Goal: Task Accomplishment & Management: Use online tool/utility

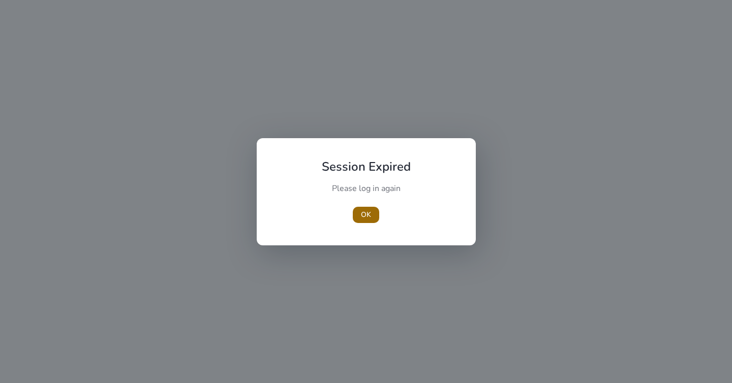
click at [367, 212] on span "OK" at bounding box center [366, 214] width 10 height 11
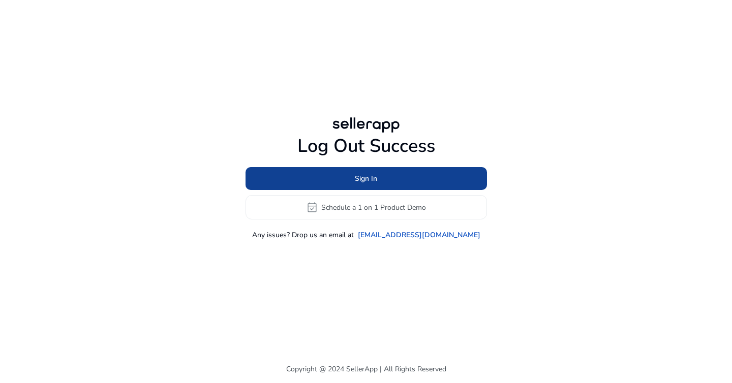
click at [358, 182] on span "Sign In" at bounding box center [366, 178] width 22 height 11
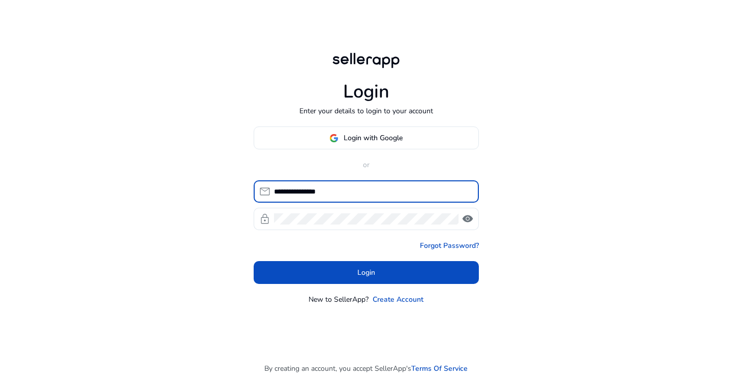
type input "**********"
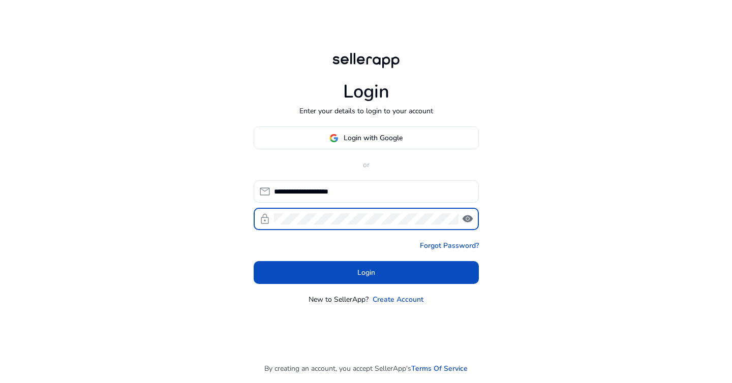
click button "Login" at bounding box center [365, 272] width 225 height 23
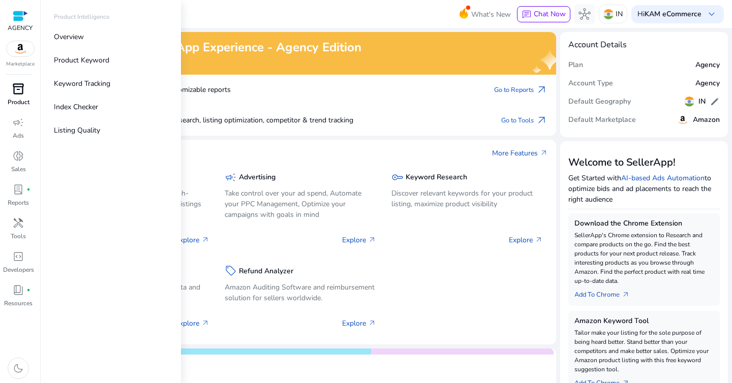
click at [22, 95] on span "inventory_2" at bounding box center [18, 89] width 12 height 12
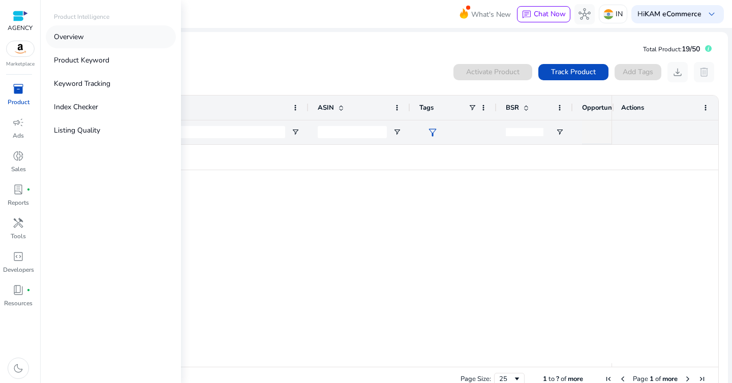
click at [74, 37] on p "Overview" at bounding box center [69, 36] width 30 height 11
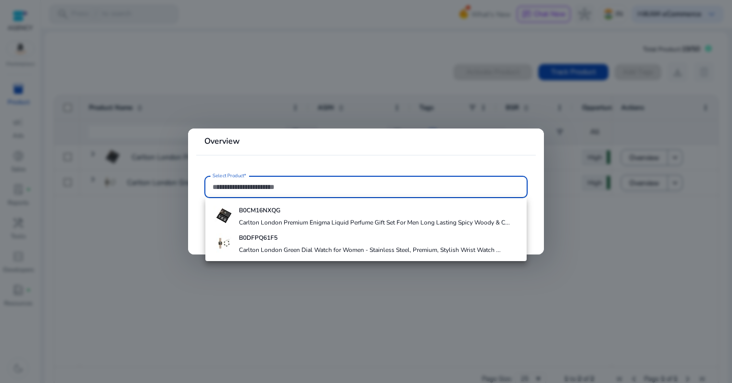
click at [141, 282] on div at bounding box center [366, 191] width 732 height 383
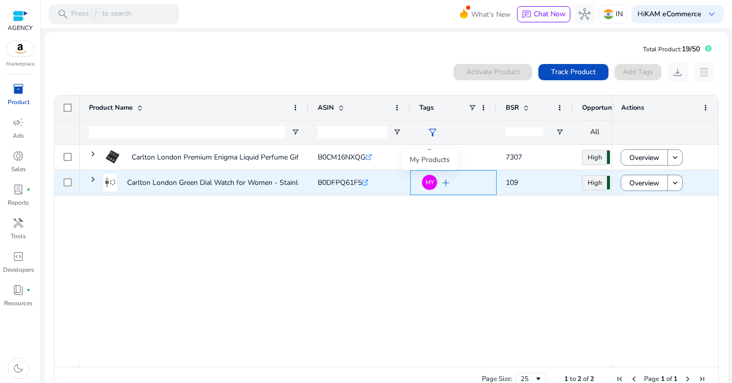
click at [426, 181] on span "MY" at bounding box center [429, 182] width 9 height 6
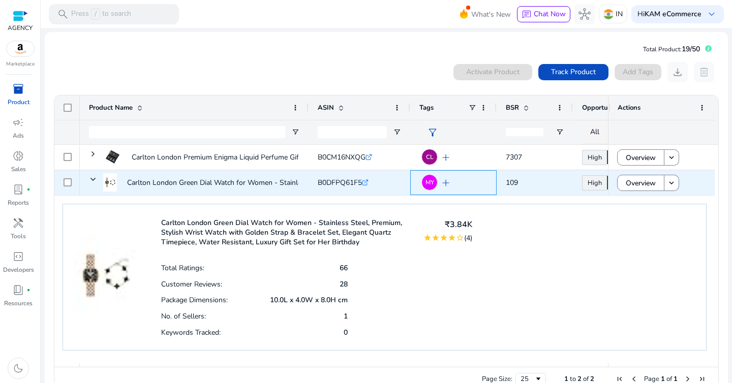
click at [426, 181] on span "MY" at bounding box center [429, 182] width 9 height 6
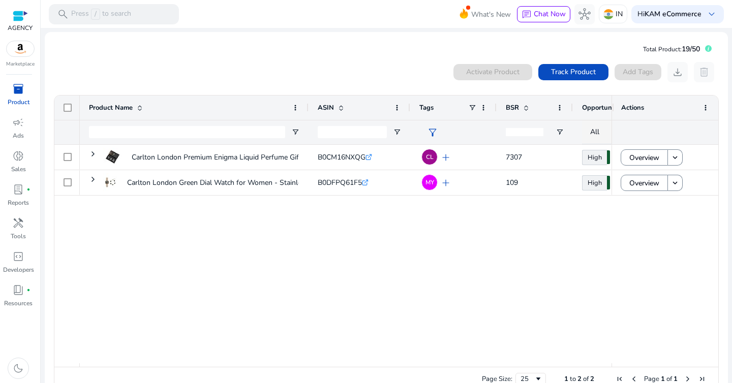
click at [431, 132] on span "filter_alt" at bounding box center [432, 132] width 12 height 12
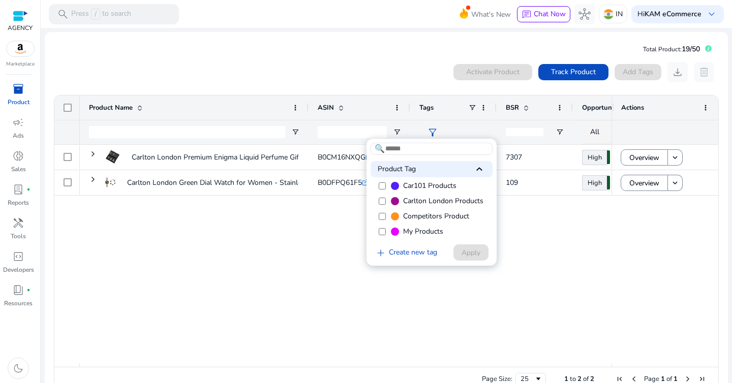
click at [18, 226] on div at bounding box center [366, 191] width 732 height 383
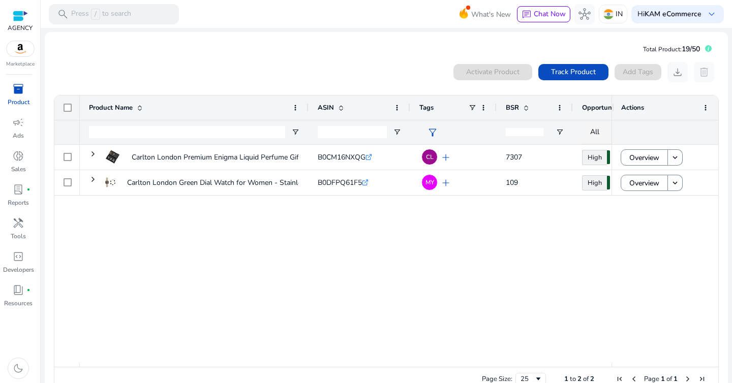
click at [113, 252] on div "Carlton London Premium Enigma Liquid Perfume Gift Set For Men... B0CM16NXQG .st…" at bounding box center [345, 254] width 531 height 218
click at [18, 226] on span "handyman" at bounding box center [18, 223] width 12 height 12
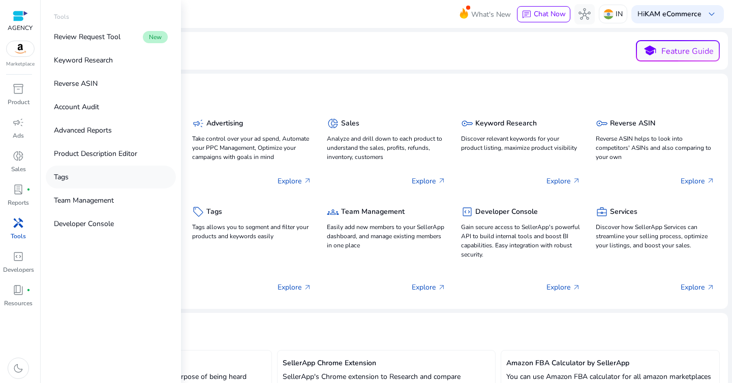
click at [64, 180] on p "Tags" at bounding box center [61, 177] width 15 height 11
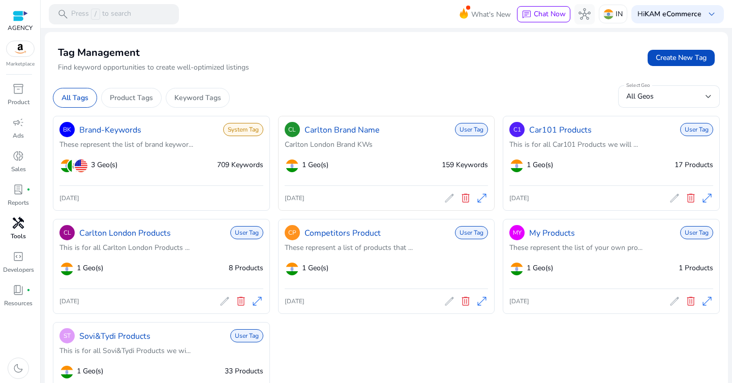
click at [461, 197] on span "delete" at bounding box center [465, 198] width 12 height 12
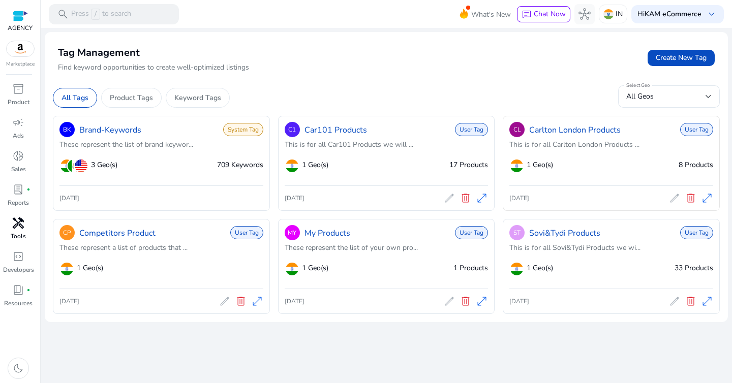
click at [690, 199] on span "delete" at bounding box center [690, 198] width 12 height 12
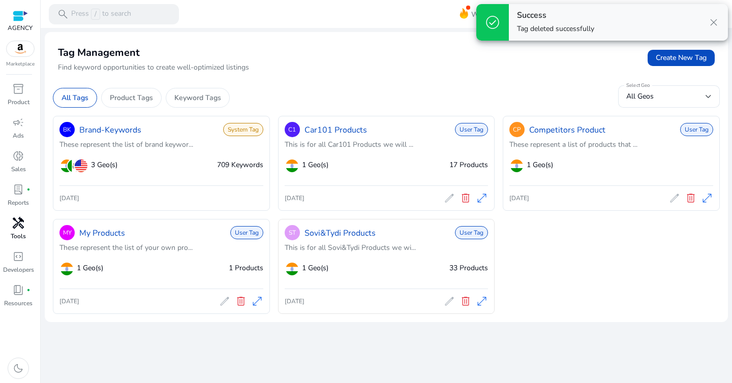
click at [466, 304] on span "delete" at bounding box center [465, 301] width 12 height 12
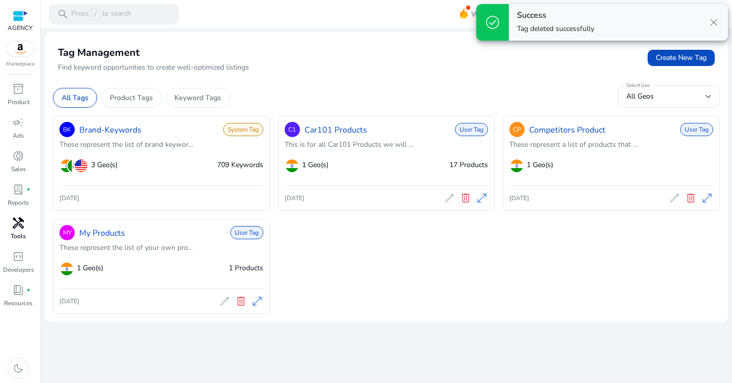
click at [241, 304] on span "delete" at bounding box center [241, 301] width 12 height 12
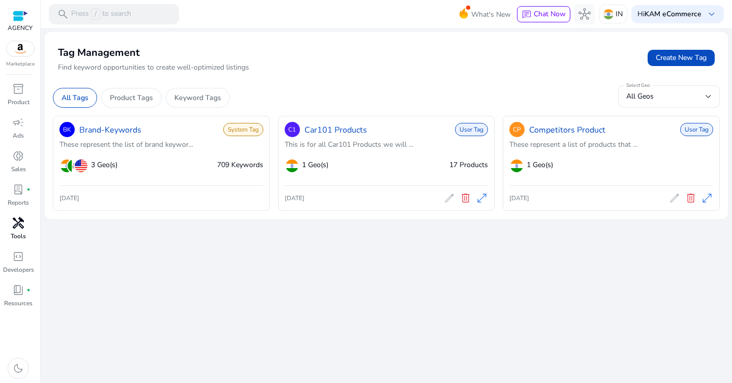
click at [689, 198] on span "delete" at bounding box center [690, 198] width 12 height 12
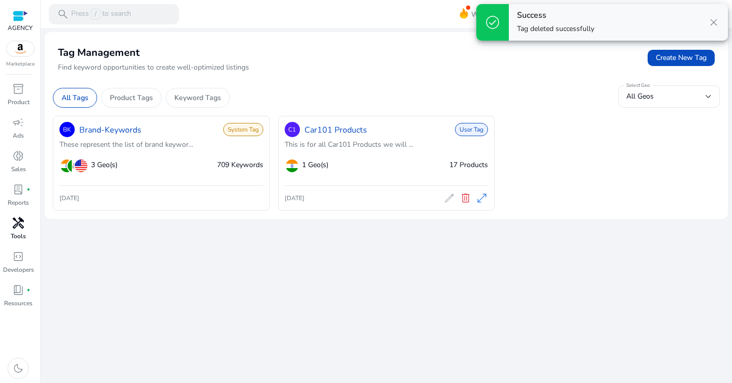
click at [466, 201] on span "delete" at bounding box center [465, 198] width 12 height 12
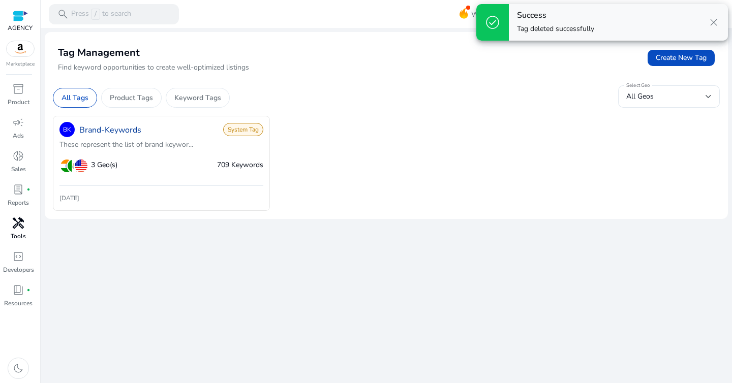
click at [97, 133] on link "Brand-Keywords" at bounding box center [110, 130] width 62 height 12
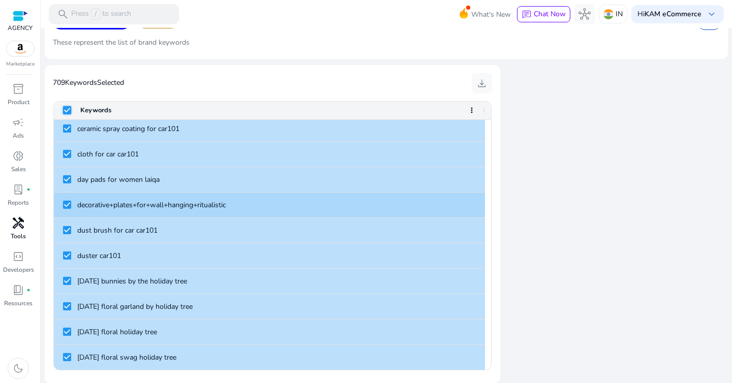
scroll to position [9079, 0]
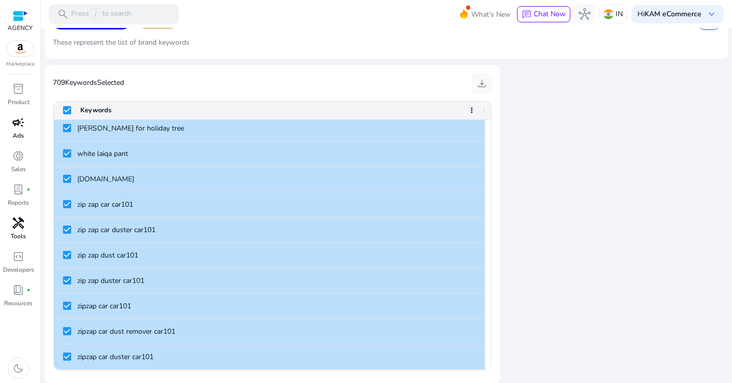
click at [24, 123] on span "campaign" at bounding box center [18, 122] width 12 height 12
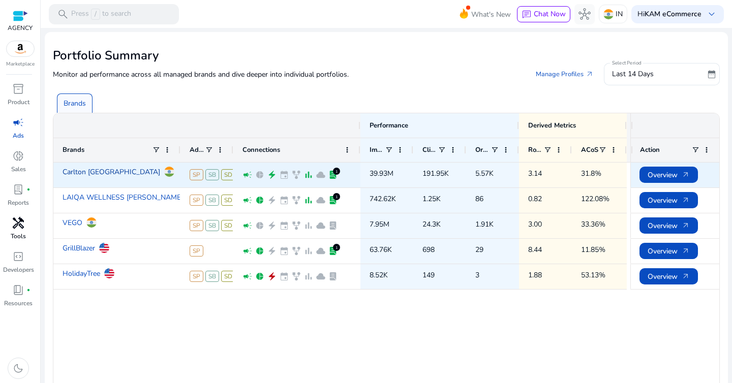
click at [87, 175] on link "Carlton [GEOGRAPHIC_DATA]" at bounding box center [111, 172] width 98 height 18
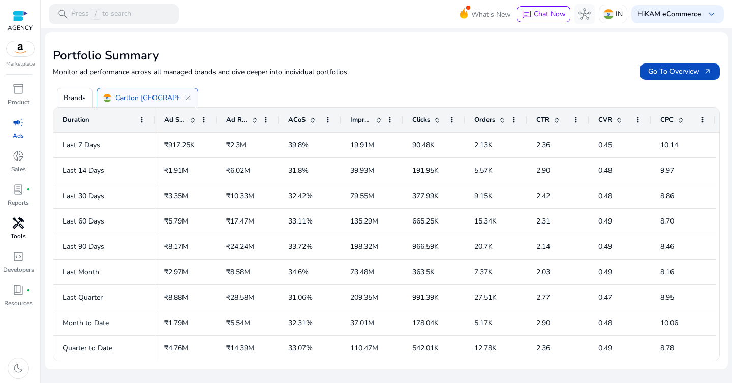
click at [193, 96] on div "Carlton London close" at bounding box center [148, 97] width 102 height 19
click at [189, 96] on span "close" at bounding box center [187, 98] width 8 height 8
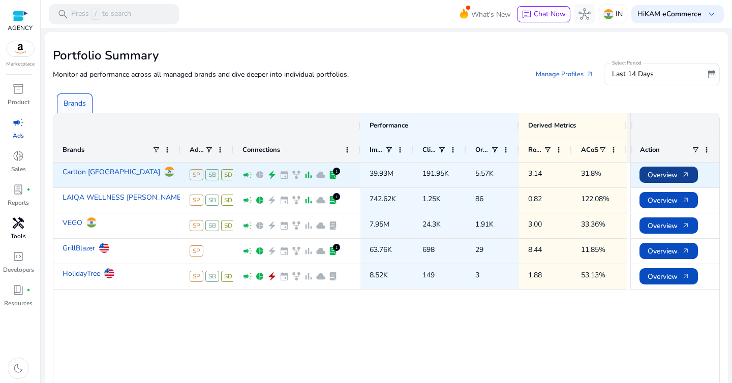
click at [667, 181] on span "Overview arrow_outward" at bounding box center [668, 175] width 42 height 21
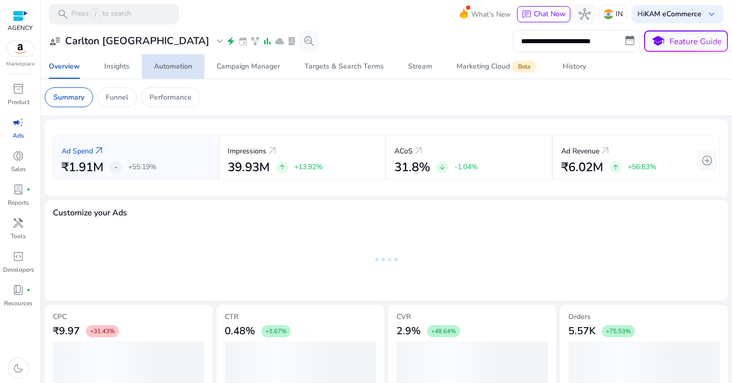
click at [181, 72] on span "Automation" at bounding box center [173, 66] width 38 height 24
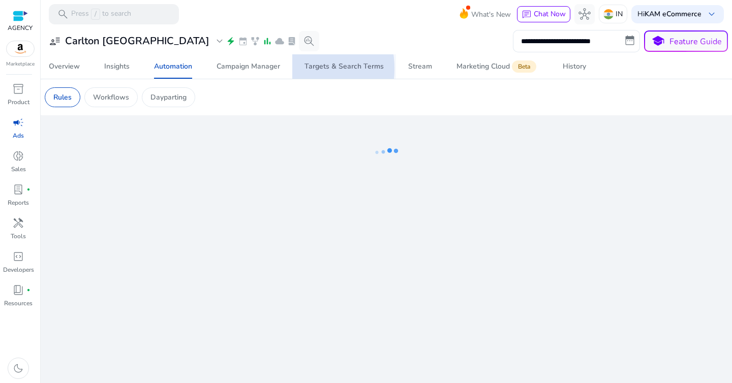
click at [295, 69] on link "Targets & Search Terms" at bounding box center [344, 66] width 104 height 24
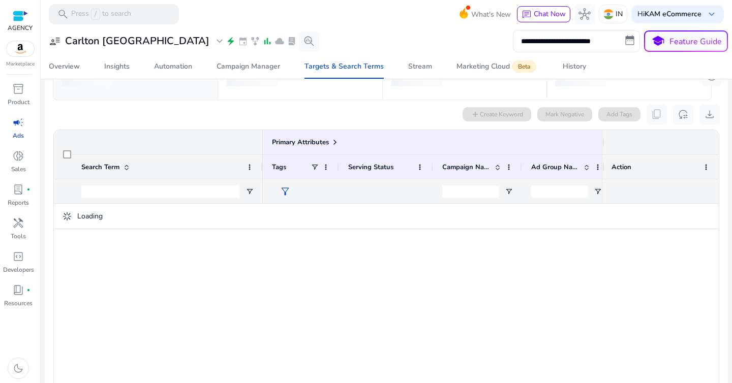
scroll to position [88, 0]
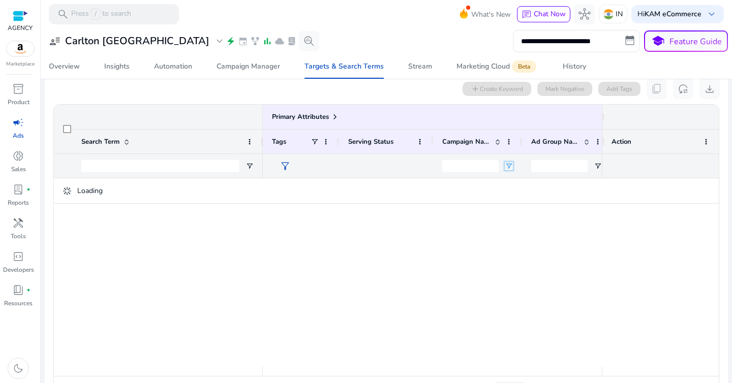
click at [506, 165] on span "Open Filter Menu" at bounding box center [508, 166] width 8 height 8
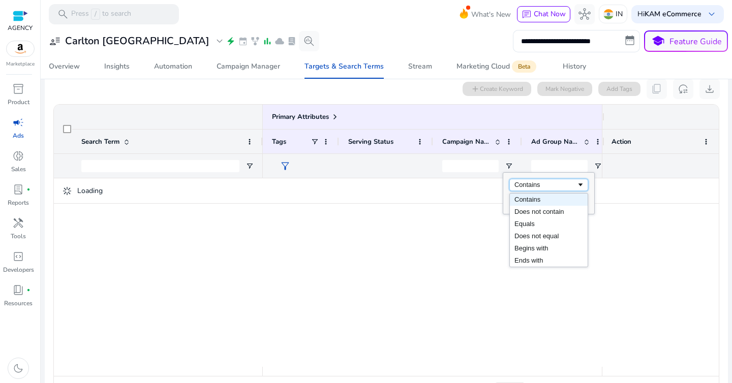
click at [531, 183] on div "Contains" at bounding box center [545, 185] width 62 height 8
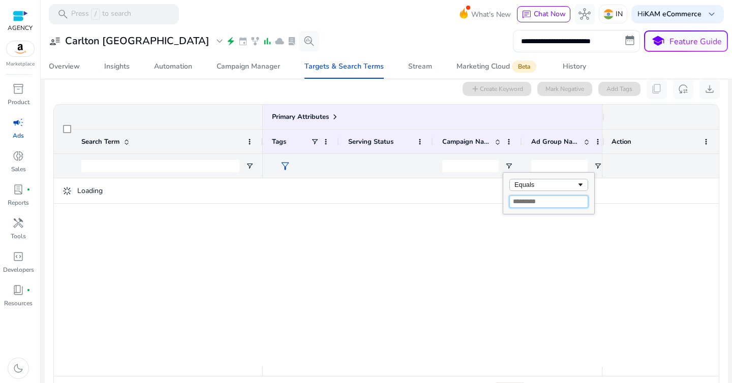
click at [538, 201] on input "Filter Value" at bounding box center [548, 202] width 79 height 12
paste input "**********"
type input "**********"
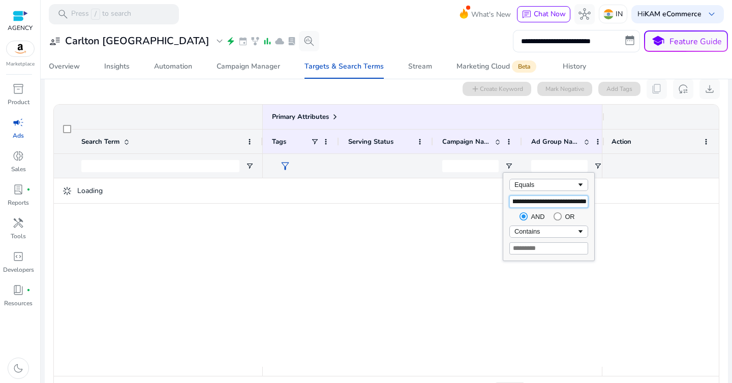
type input "**********"
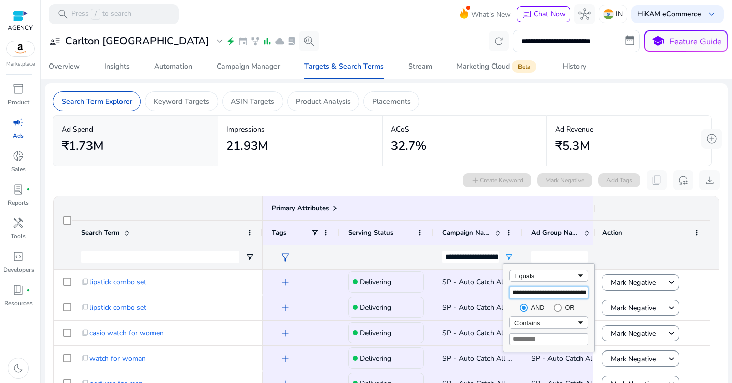
scroll to position [0, 0]
click at [678, 142] on div "₹5.3M" at bounding box center [629, 146] width 148 height 23
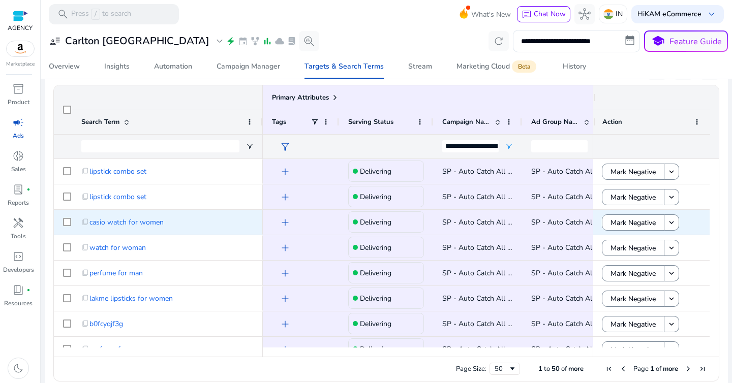
scroll to position [116, 0]
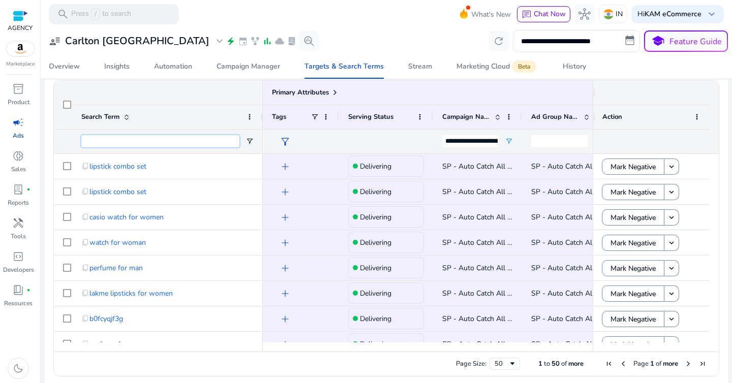
click at [221, 143] on input "Search Term Filter Input" at bounding box center [160, 141] width 158 height 12
paste input "*****"
type input "*****"
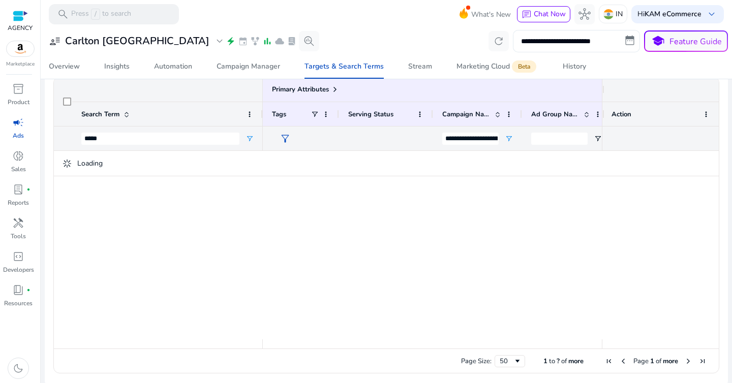
click at [544, 46] on input "**********" at bounding box center [576, 41] width 127 height 22
select select "*"
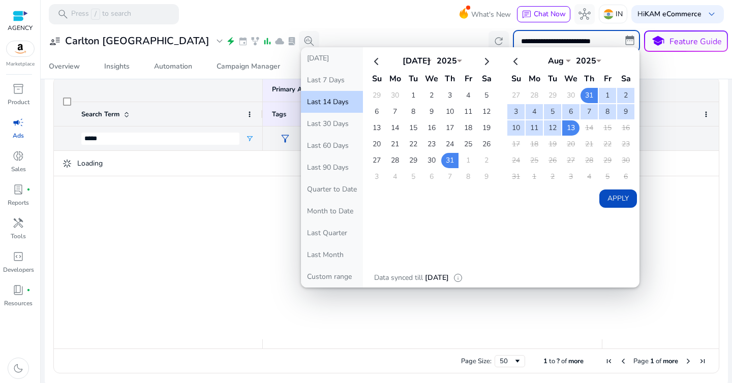
click at [321, 28] on div at bounding box center [386, 29] width 691 height 2
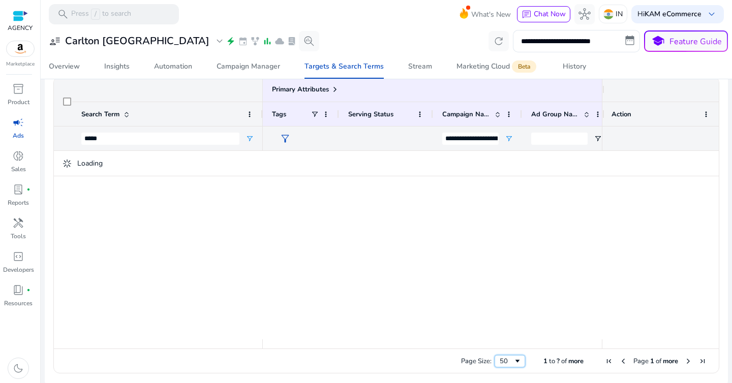
click at [503, 361] on div "50" at bounding box center [506, 361] width 14 height 9
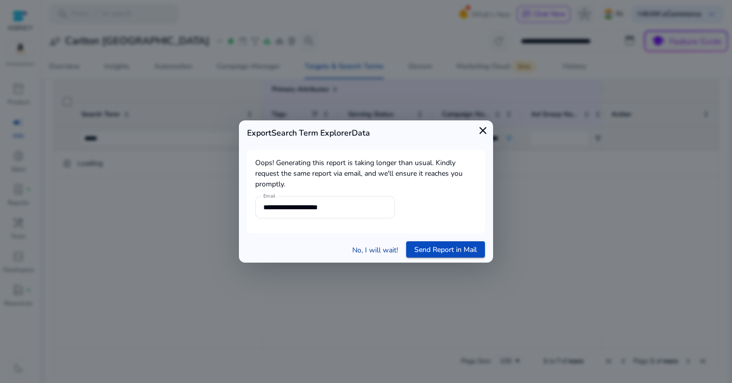
click at [366, 250] on link "No, I will wait!" at bounding box center [375, 250] width 46 height 11
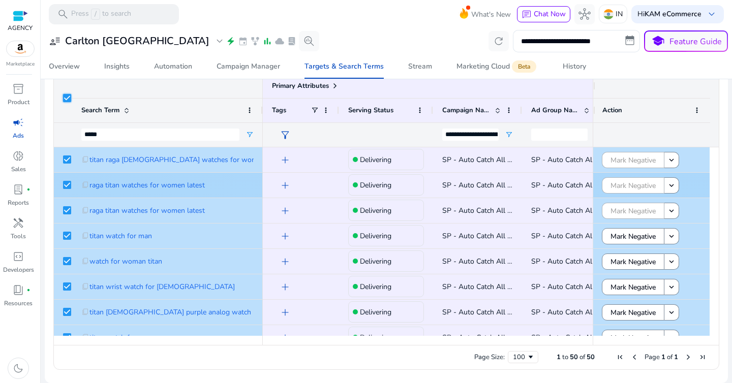
scroll to position [0, 0]
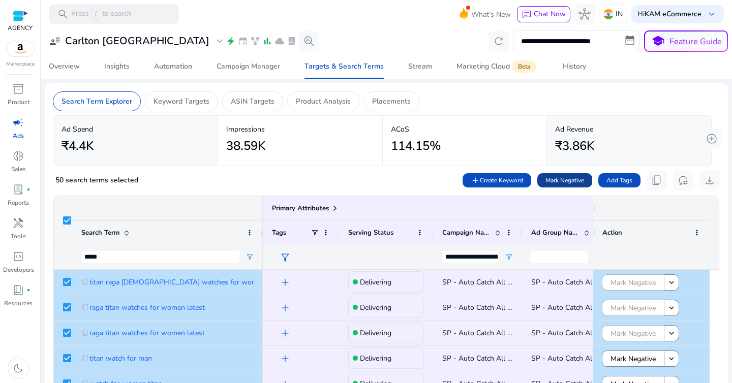
click at [563, 184] on span "Mark Negative" at bounding box center [564, 180] width 39 height 9
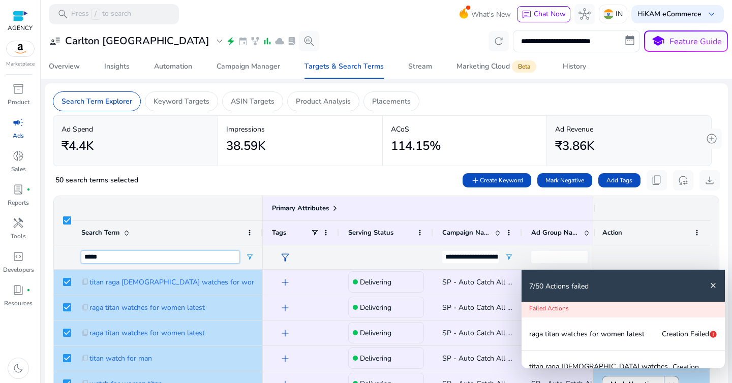
click at [192, 256] on input "*****" at bounding box center [160, 257] width 158 height 12
paste input "****"
type input "*********"
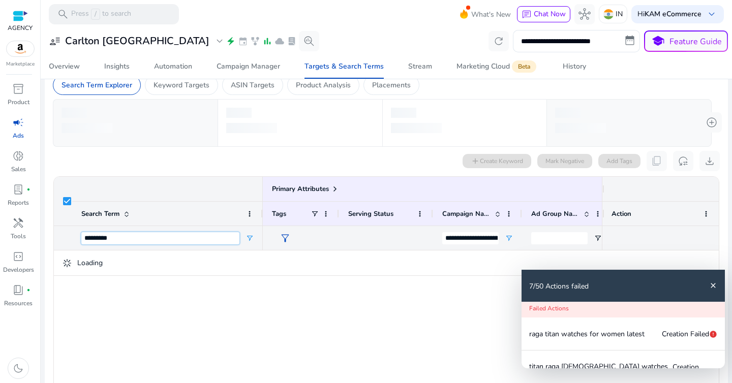
scroll to position [4, 0]
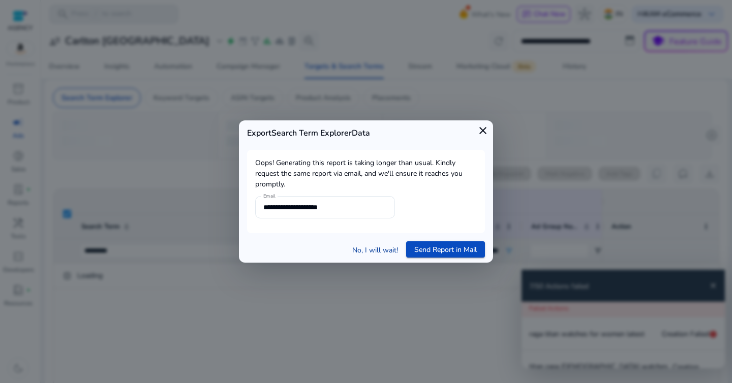
click at [376, 248] on link "No, I will wait!" at bounding box center [375, 250] width 46 height 11
